Goal: Information Seeking & Learning: Learn about a topic

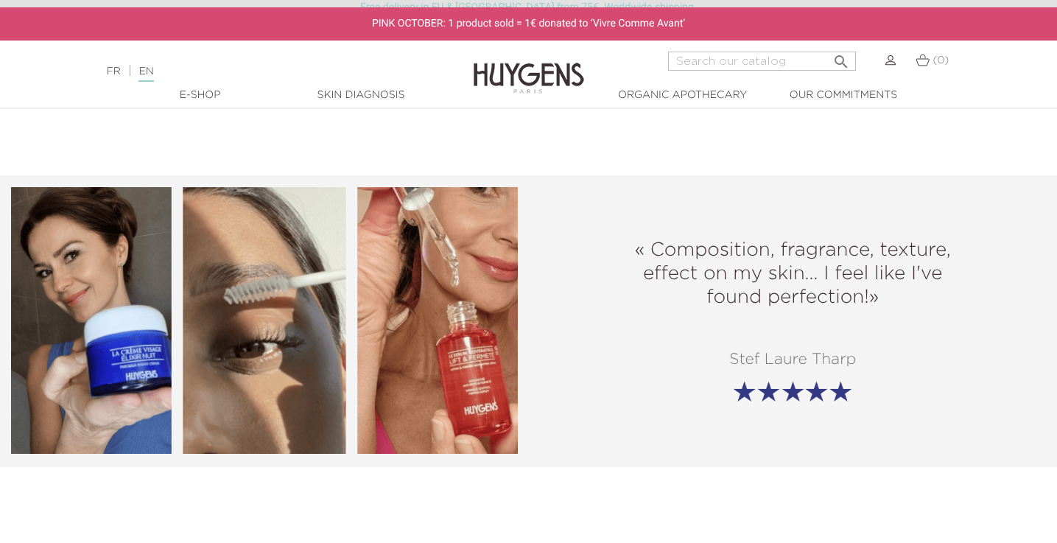
scroll to position [1739, 0]
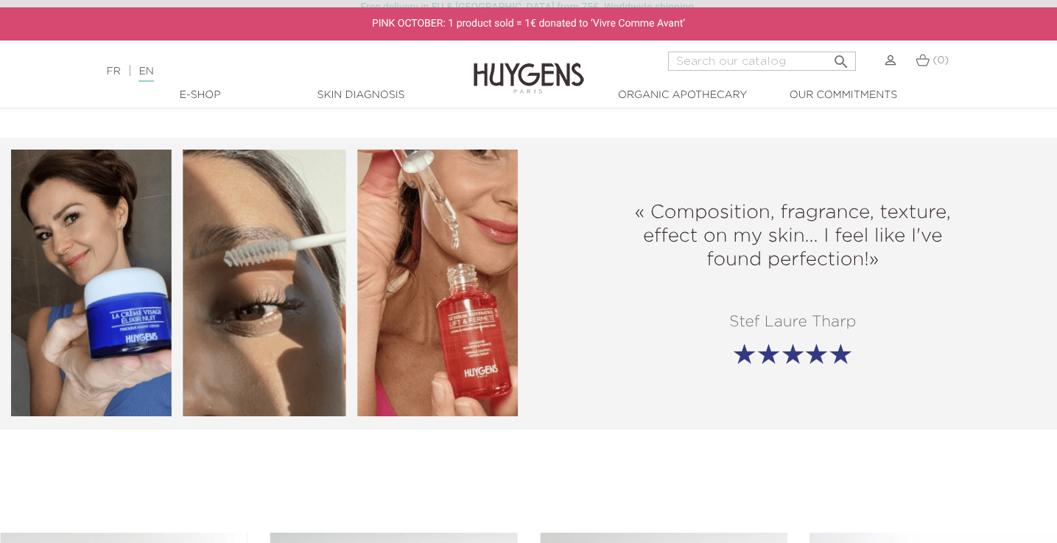
click at [729, 298] on div "« Composition, fragrance, texture, effect on my skin... I feel like I've found …" at bounding box center [793, 283] width 529 height 164
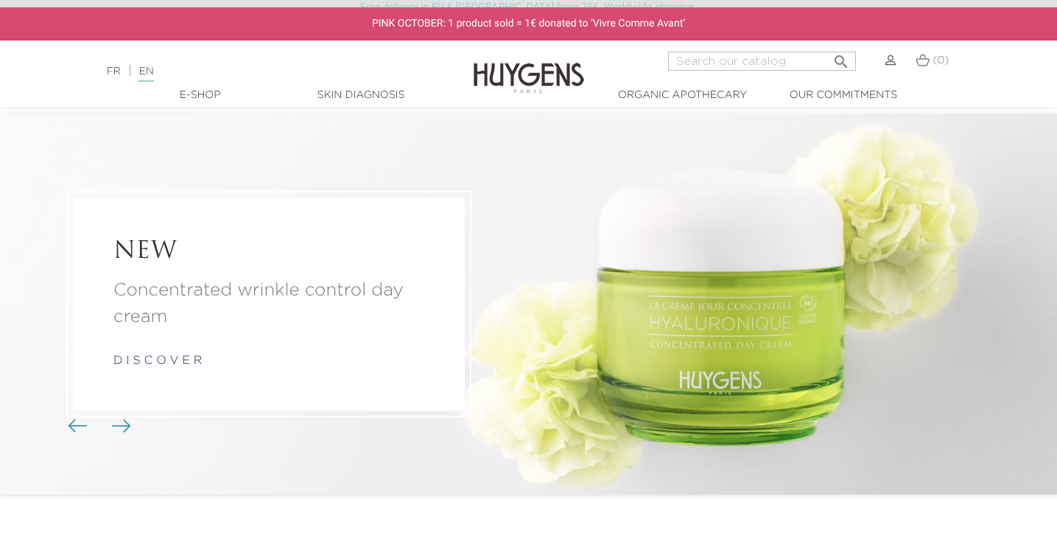
scroll to position [0, 0]
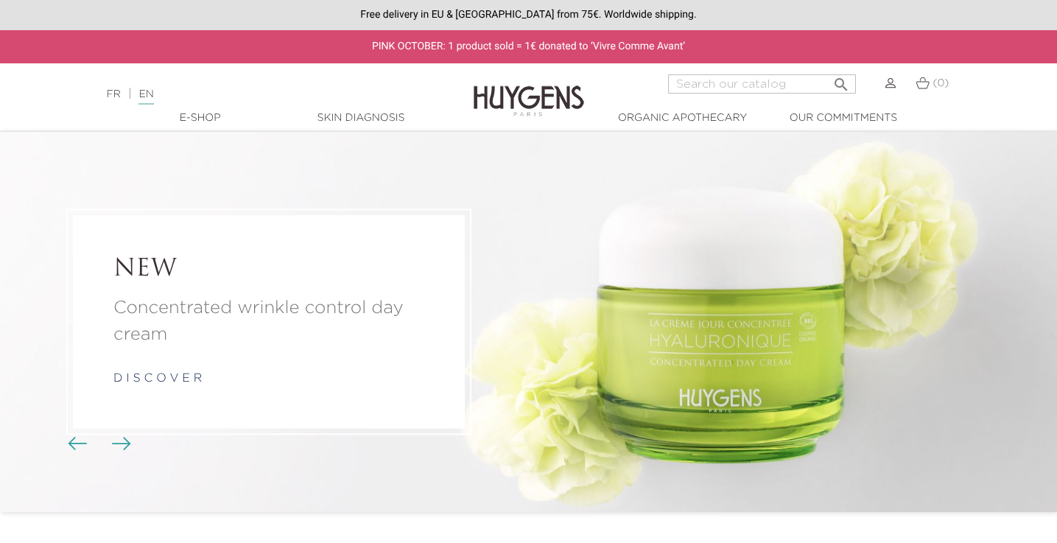
click at [373, 119] on link "Skin Diagnosis" at bounding box center [360, 117] width 147 height 15
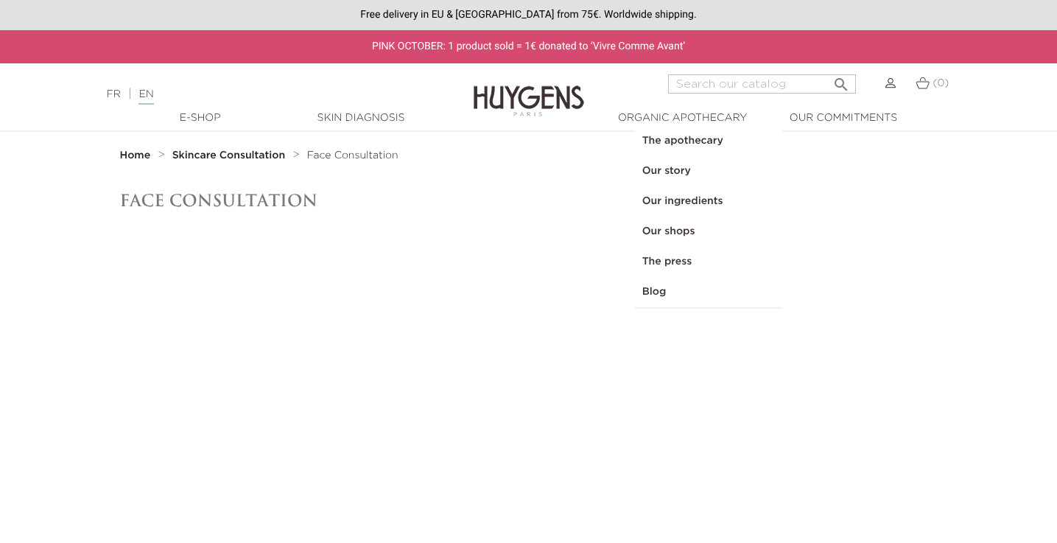
click at [689, 115] on link "  Organic Apothecary" at bounding box center [682, 117] width 147 height 15
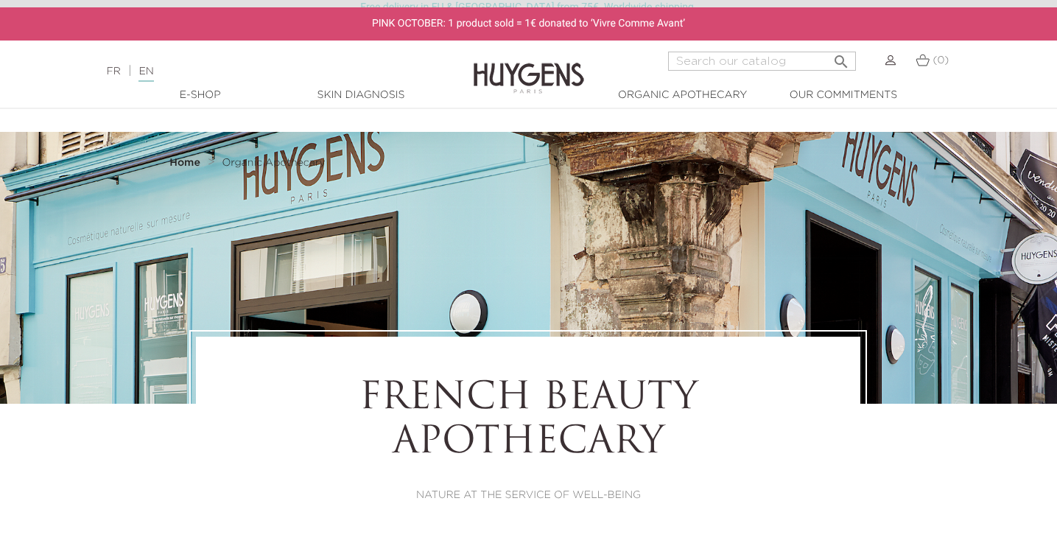
select select "FR"
